Goal: Find specific page/section: Find specific page/section

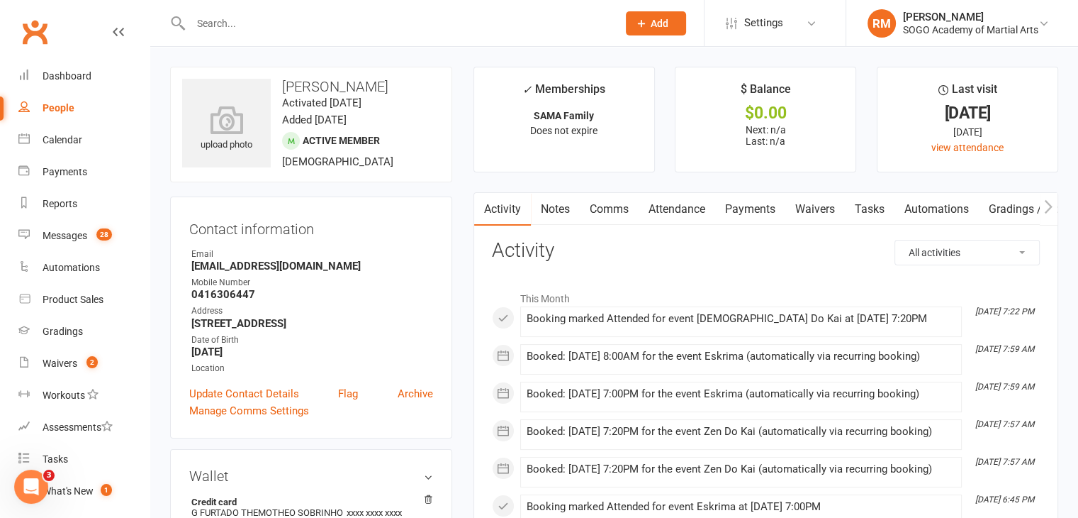
click at [241, 18] on input "text" at bounding box center [396, 23] width 421 height 20
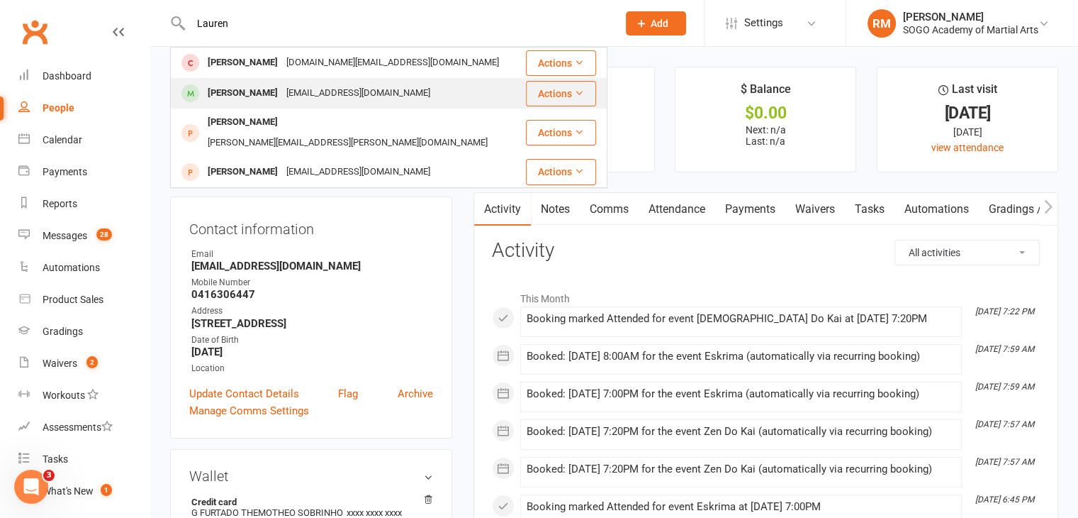
type input "Lauren"
click at [235, 92] on div "[PERSON_NAME]" at bounding box center [242, 93] width 79 height 21
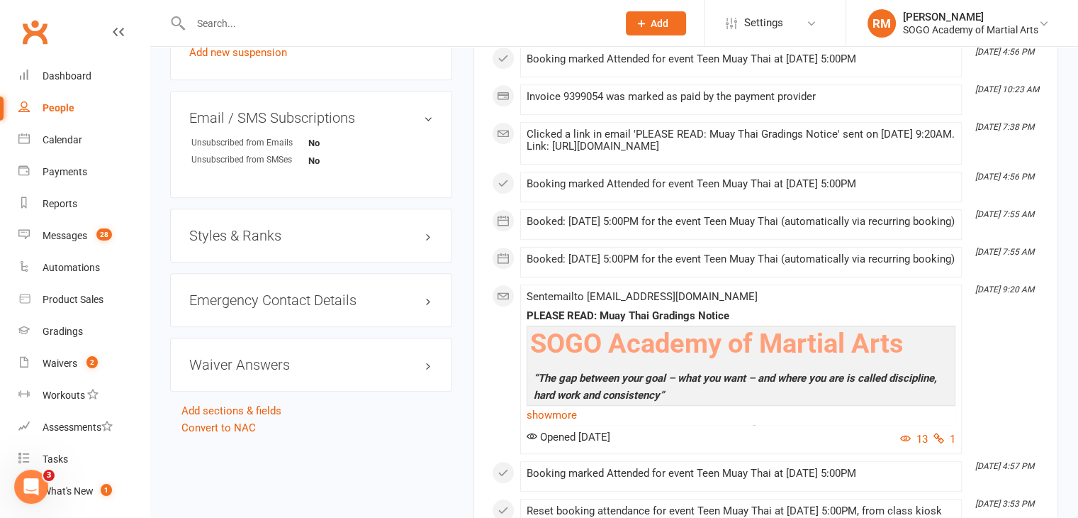
scroll to position [922, 0]
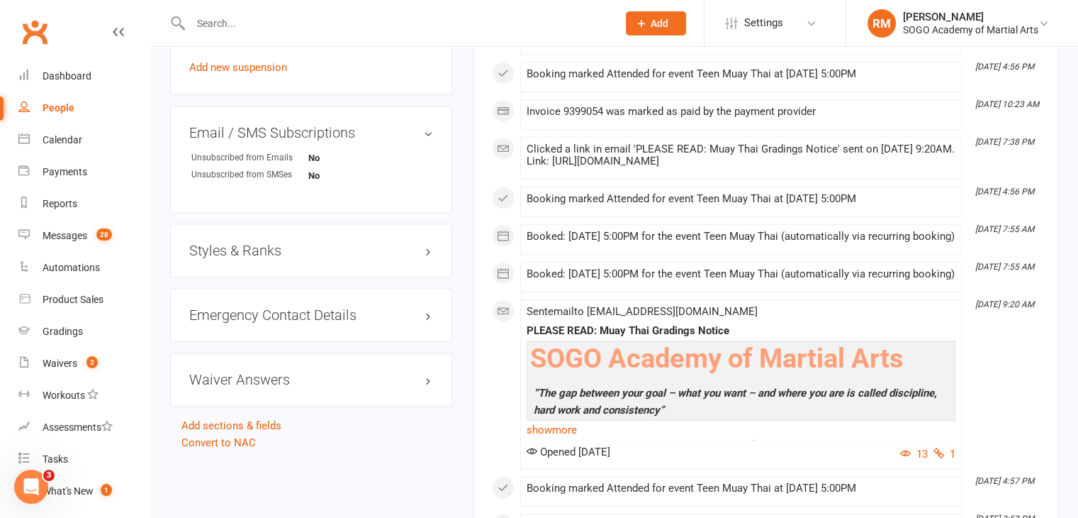
click at [268, 247] on h3 "Styles & Ranks" at bounding box center [311, 250] width 244 height 16
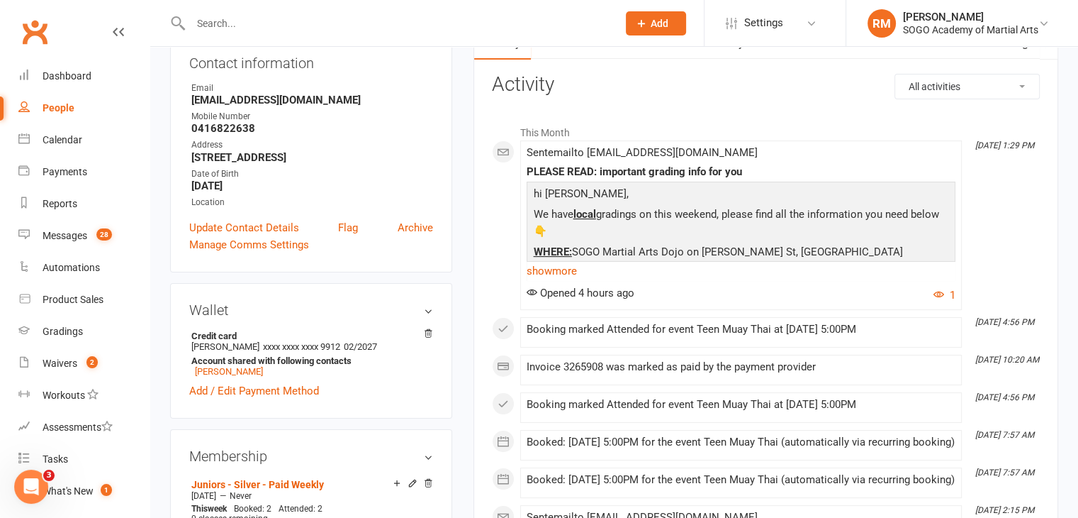
scroll to position [0, 0]
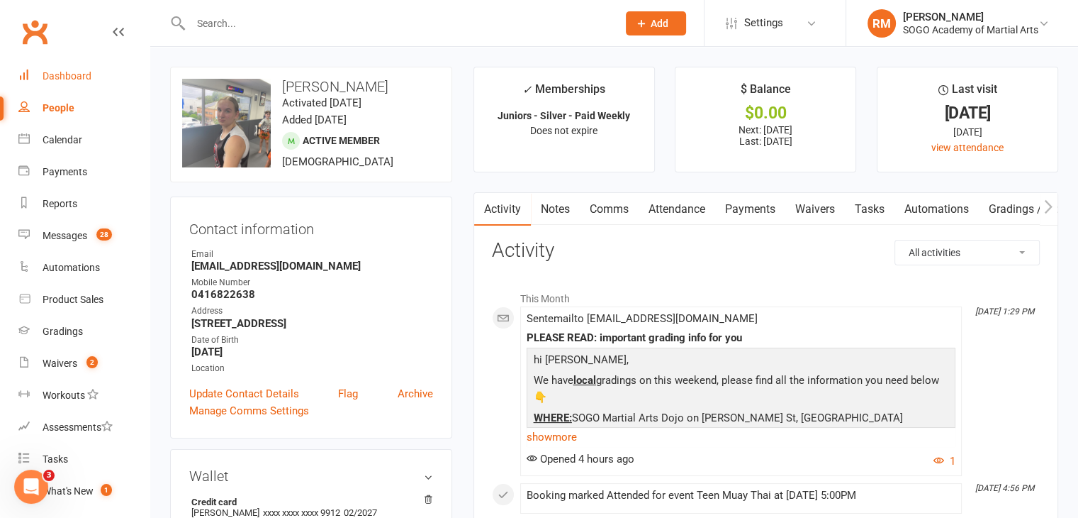
click at [83, 76] on div "Dashboard" at bounding box center [67, 75] width 49 height 11
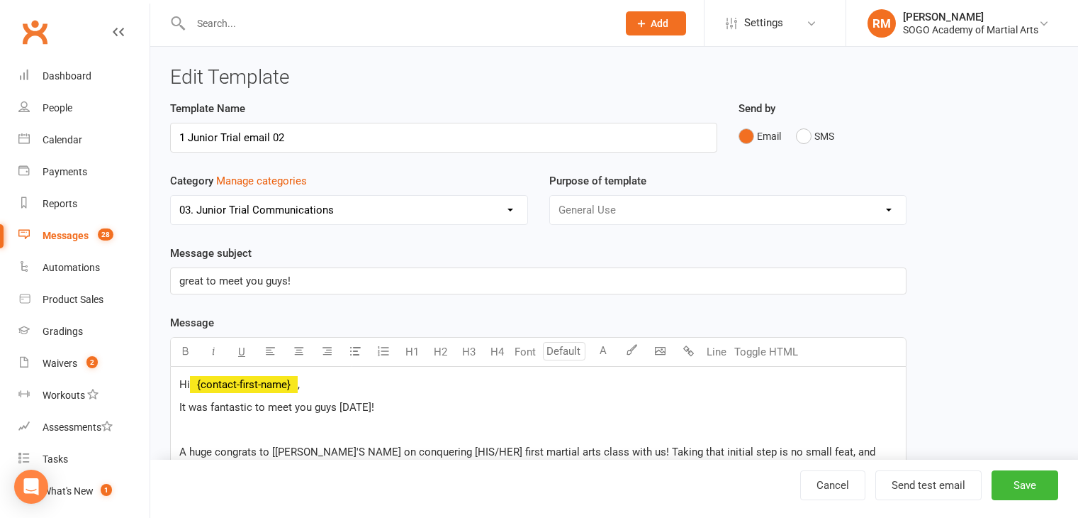
select select "9950"
